Goal: Transaction & Acquisition: Purchase product/service

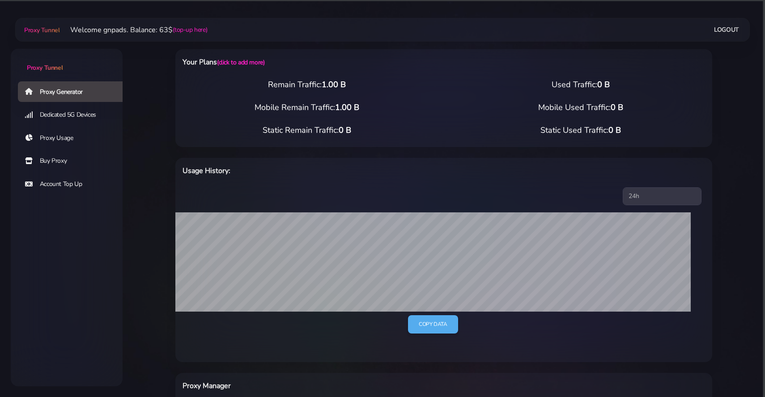
click at [74, 158] on link "Buy Proxy" at bounding box center [74, 161] width 112 height 21
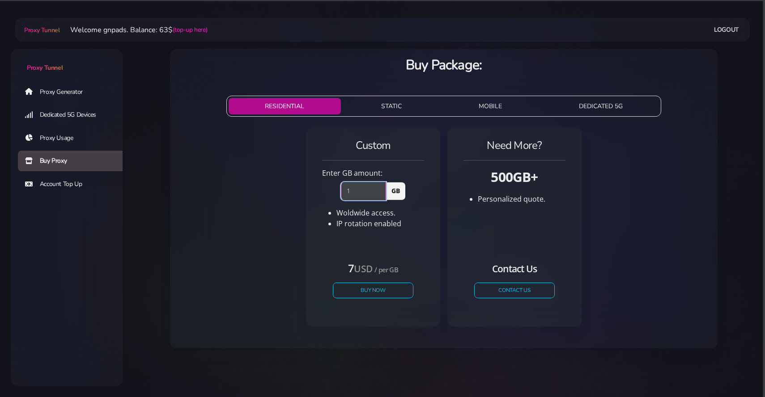
click at [383, 188] on input "1" at bounding box center [363, 191] width 45 height 18
type input "2"
click at [383, 188] on input "2" at bounding box center [363, 191] width 45 height 18
click at [359, 290] on button "Buy Now" at bounding box center [373, 291] width 82 height 16
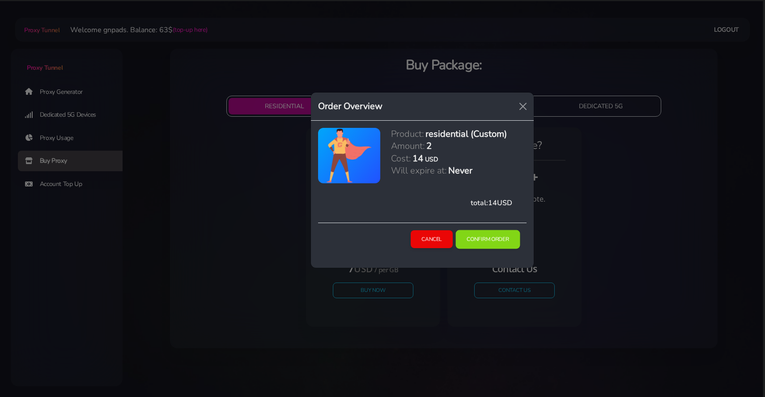
click at [480, 239] on button "Confirm Order" at bounding box center [488, 239] width 64 height 19
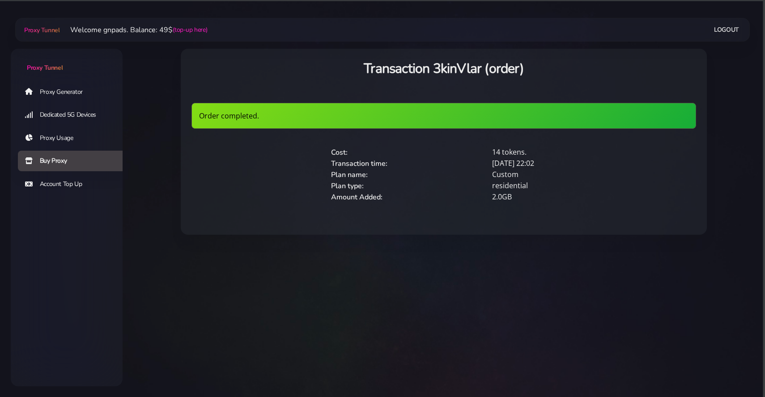
click at [69, 86] on link "Proxy Generator" at bounding box center [74, 91] width 112 height 21
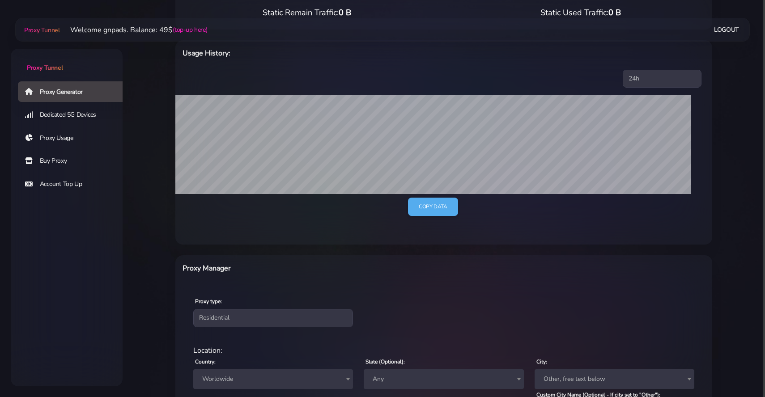
scroll to position [262, 0]
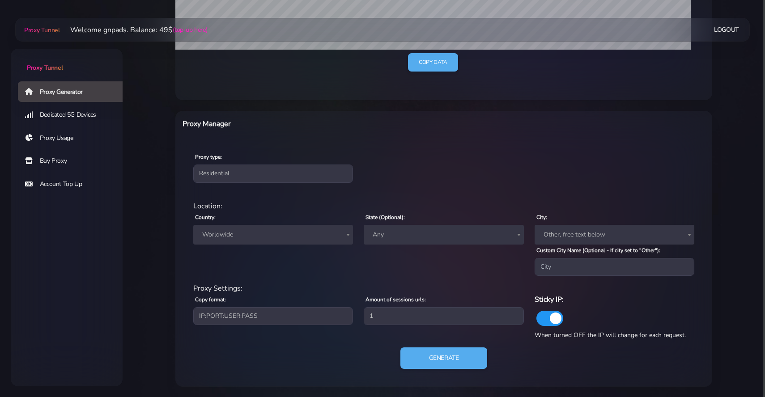
click at [269, 229] on span "Worldwide" at bounding box center [273, 235] width 149 height 13
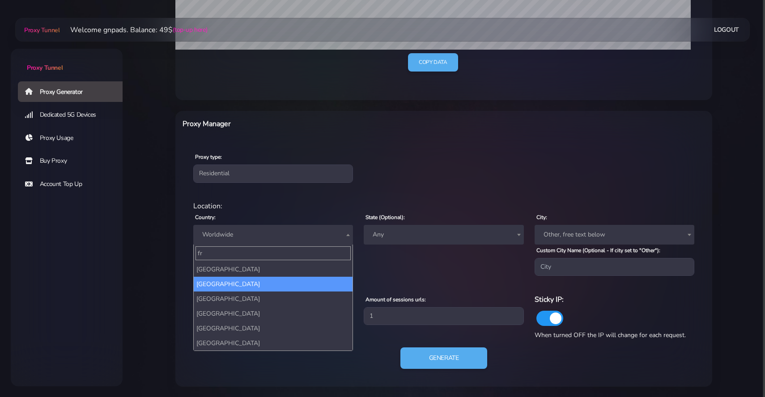
type input "fr"
select select "FR"
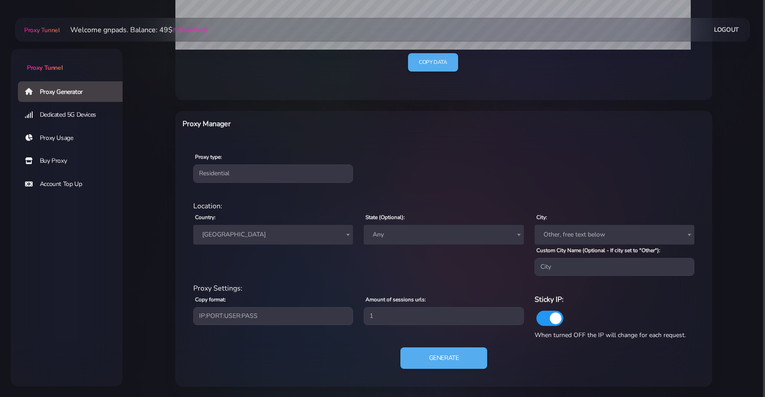
click at [401, 183] on div "Proxy type: Residential Static Mobile" at bounding box center [444, 167] width 534 height 53
click at [426, 366] on button "Generate" at bounding box center [444, 359] width 89 height 22
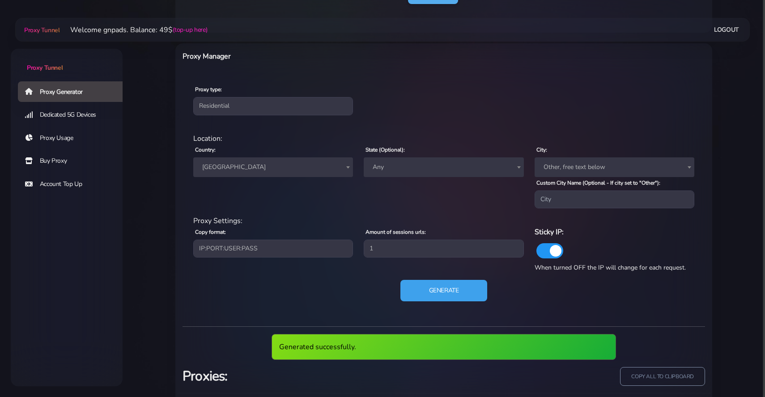
scroll to position [384, 0]
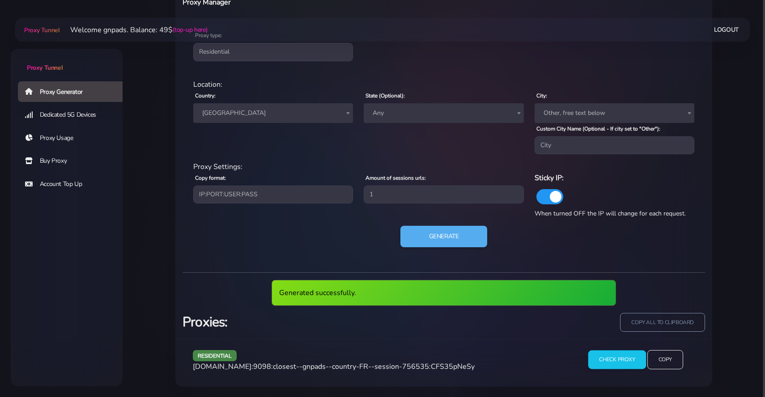
click at [623, 363] on input "Check Proxy" at bounding box center [618, 359] width 58 height 19
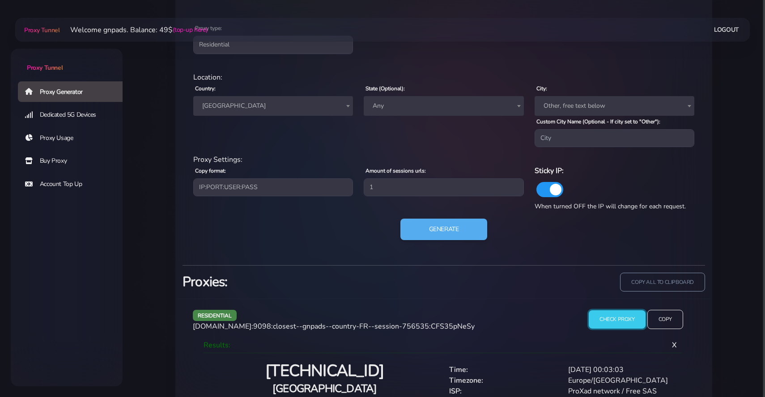
scroll to position [426, 0]
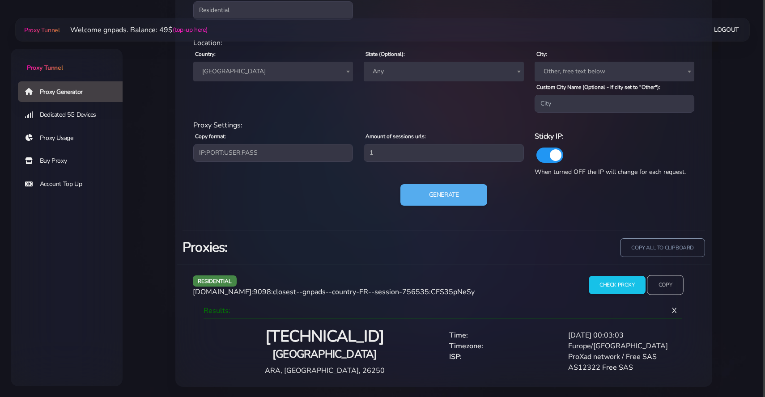
click at [654, 281] on input "Copy" at bounding box center [665, 285] width 37 height 20
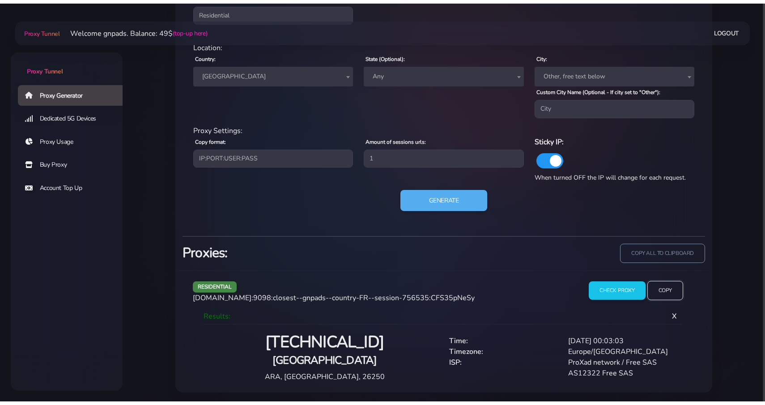
scroll to position [420, 0]
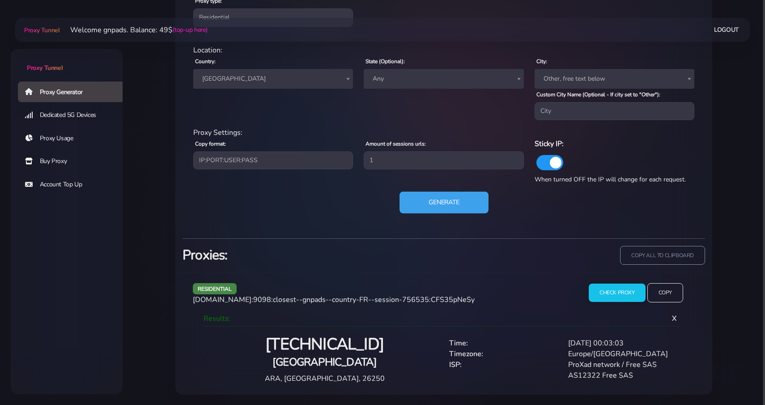
click at [448, 207] on button "Generate" at bounding box center [444, 203] width 89 height 22
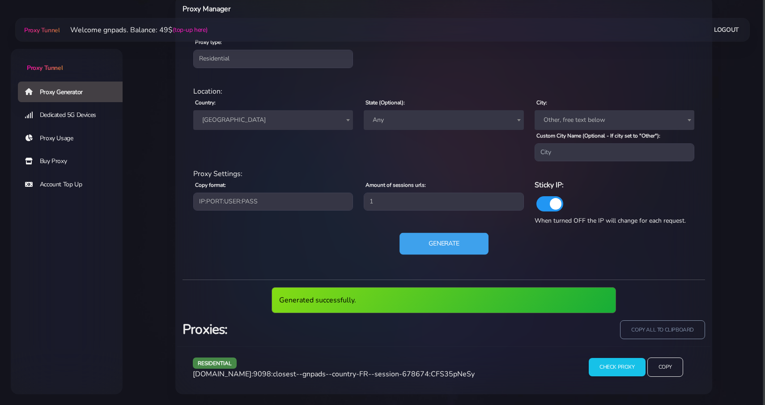
scroll to position [379, 0]
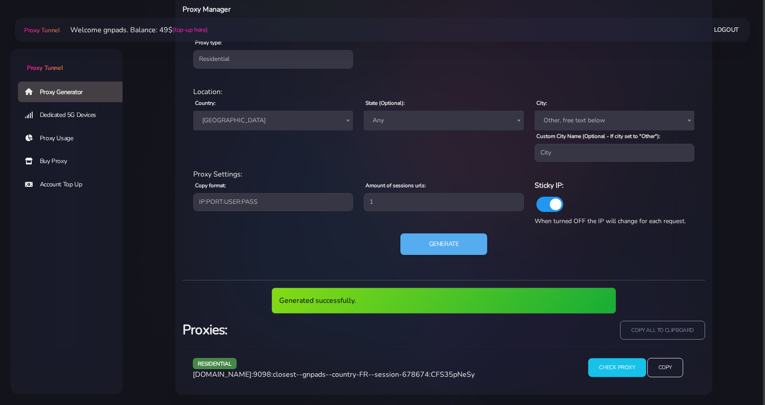
click at [631, 362] on input "Check Proxy" at bounding box center [618, 367] width 58 height 19
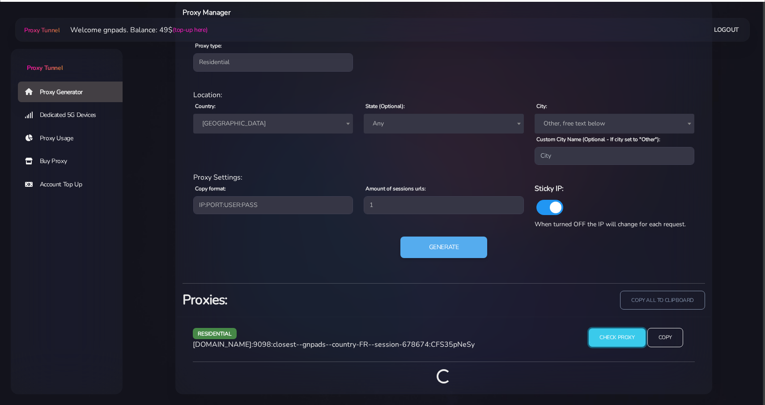
scroll to position [420, 0]
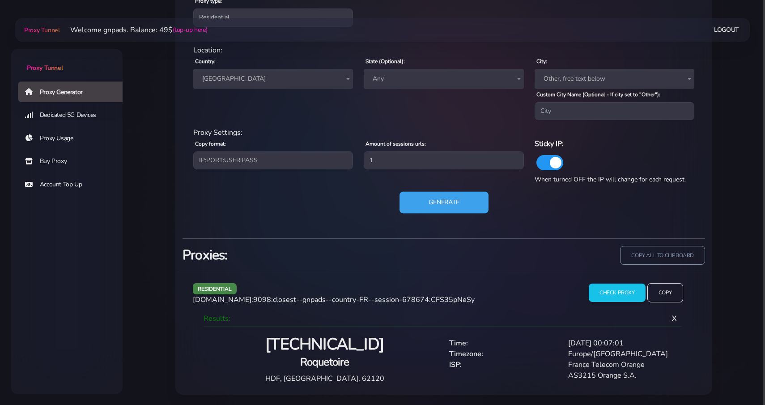
click at [461, 211] on button "Generate" at bounding box center [444, 203] width 89 height 22
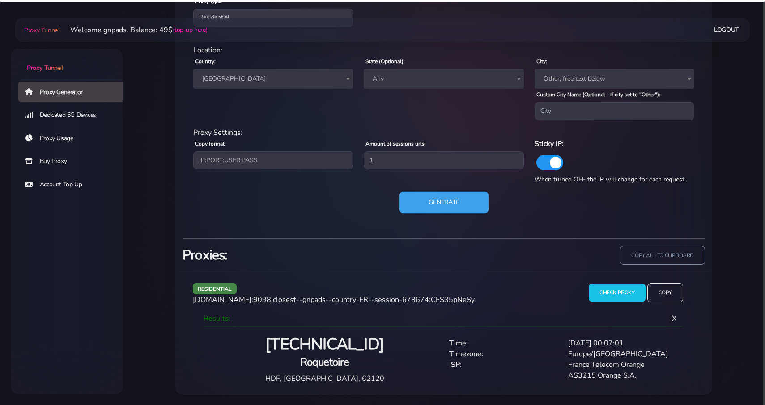
scroll to position [379, 0]
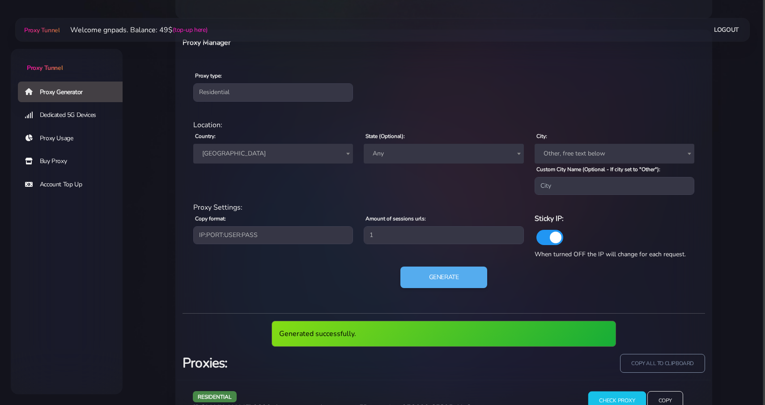
click at [606, 391] on input "Check Proxy" at bounding box center [618, 400] width 58 height 19
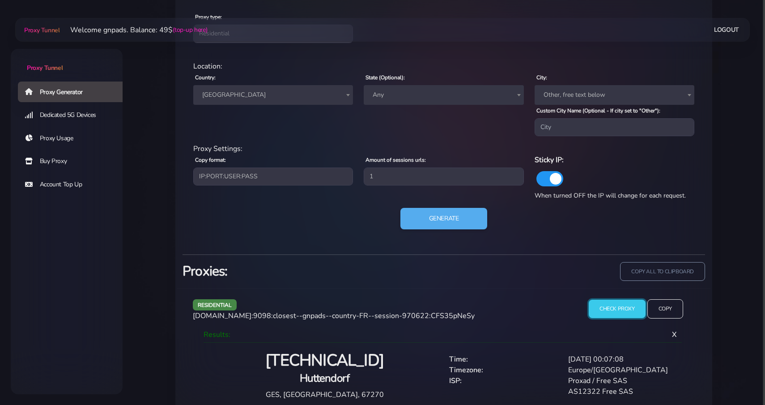
scroll to position [420, 0]
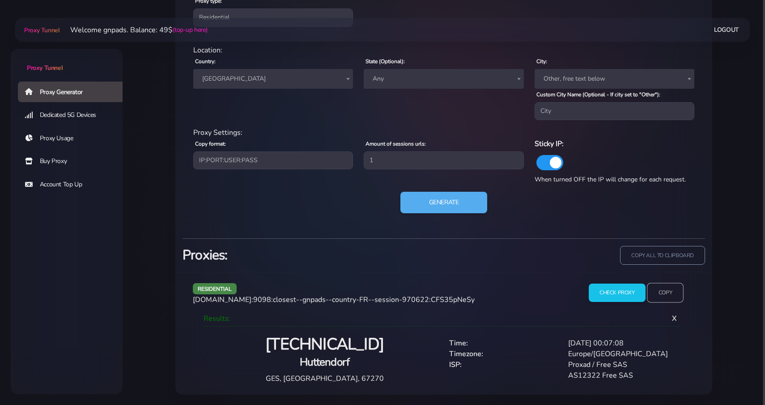
click at [662, 289] on input "Copy" at bounding box center [665, 292] width 37 height 20
click at [64, 95] on link "Proxy Generator" at bounding box center [74, 91] width 112 height 21
